Goal: Obtain resource: Download file/media

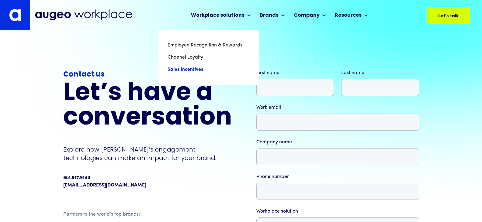
click at [182, 71] on link "Sales Incentives" at bounding box center [209, 70] width 82 height 12
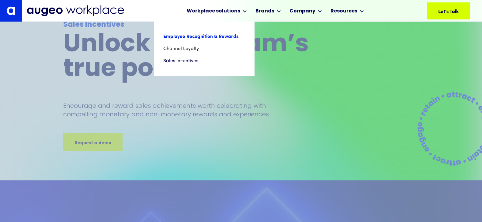
click at [184, 37] on link "Employee Recognition & Rewards" at bounding box center [204, 37] width 82 height 12
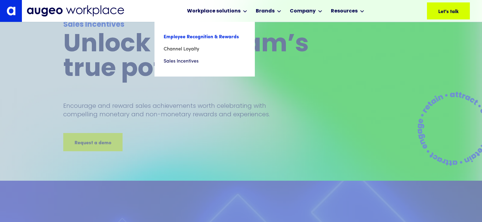
scroll to position [31, 0]
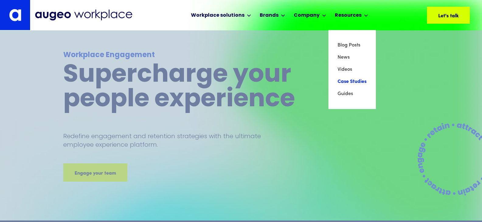
click at [346, 81] on link "Case Studies" at bounding box center [351, 82] width 29 height 12
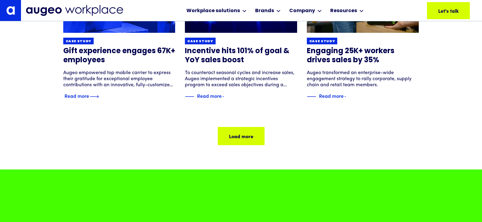
scroll to position [460, 0]
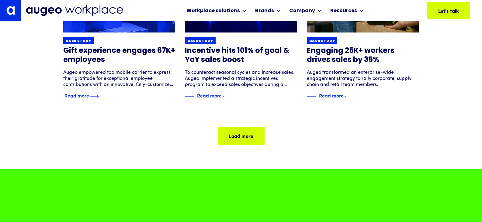
click at [77, 94] on div "Read more" at bounding box center [76, 95] width 25 height 7
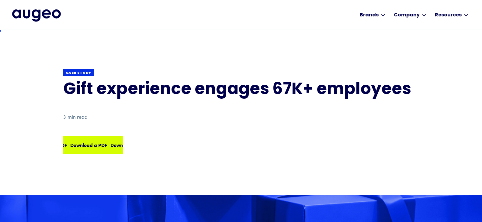
scroll to position [1, 0]
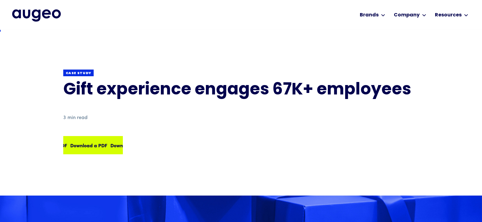
click at [87, 141] on div "Download a PDF Download a PDF Download a PDF Download a PDF" at bounding box center [93, 145] width 58 height 17
